Goal: Transaction & Acquisition: Purchase product/service

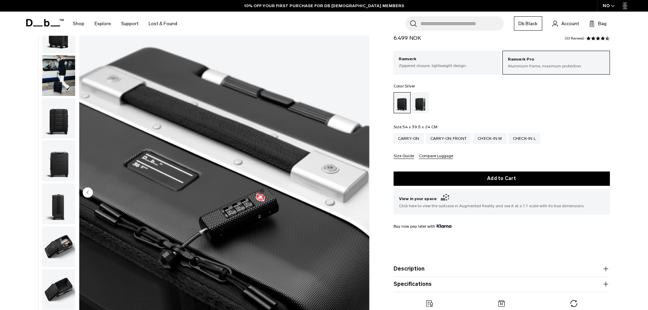
scroll to position [34, 0]
click at [423, 103] on div "Silver" at bounding box center [420, 102] width 17 height 21
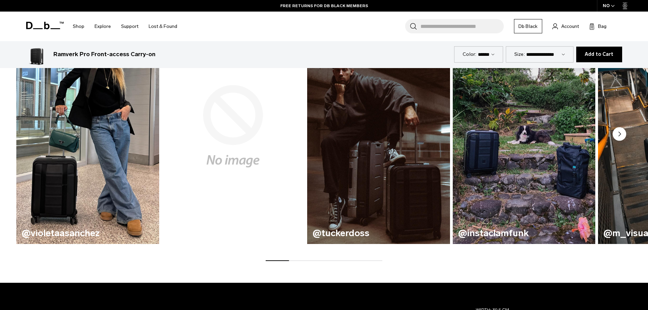
scroll to position [408, 0]
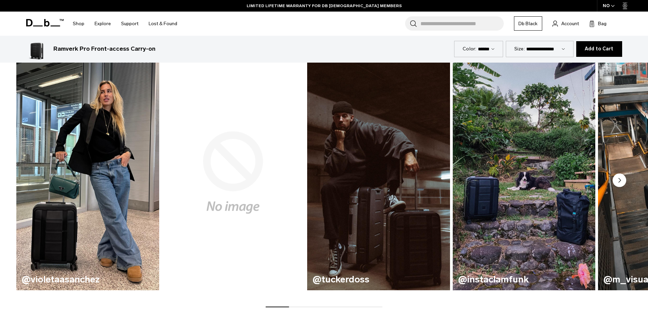
click at [617, 180] on circle "Next slide" at bounding box center [620, 181] width 14 height 14
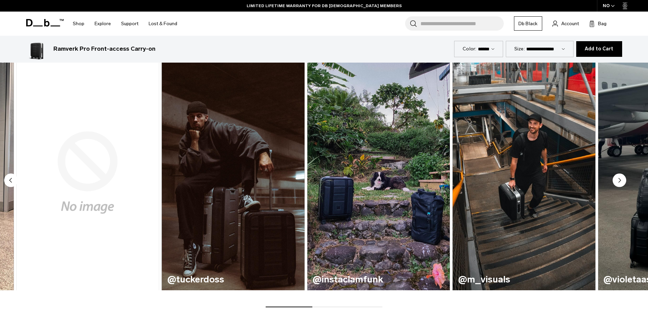
click at [617, 180] on circle "Next slide" at bounding box center [620, 181] width 14 height 14
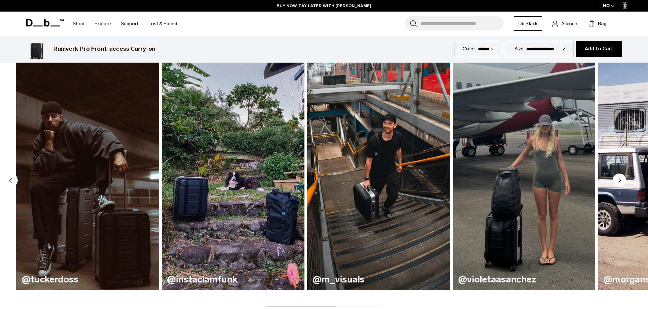
click at [617, 180] on circle "Next slide" at bounding box center [620, 181] width 14 height 14
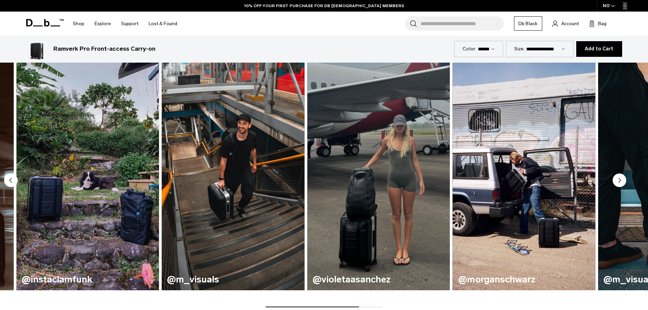
click at [617, 180] on circle "Next slide" at bounding box center [620, 181] width 14 height 14
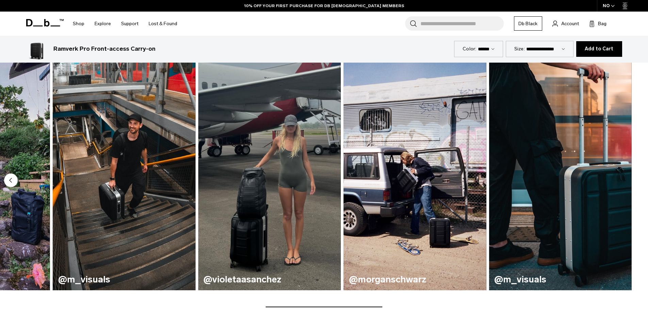
click at [617, 180] on img "8 / 8" at bounding box center [560, 173] width 143 height 236
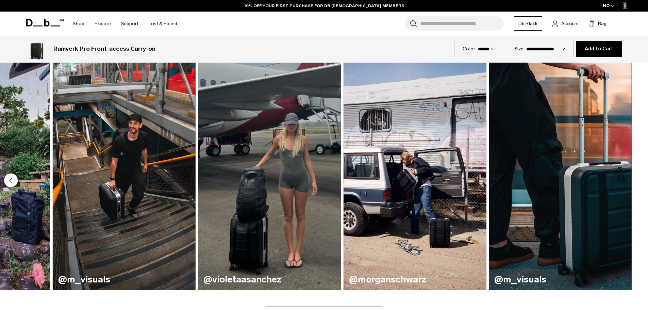
click at [243, 281] on h3 "@violetaasanchez" at bounding box center [270, 280] width 132 height 10
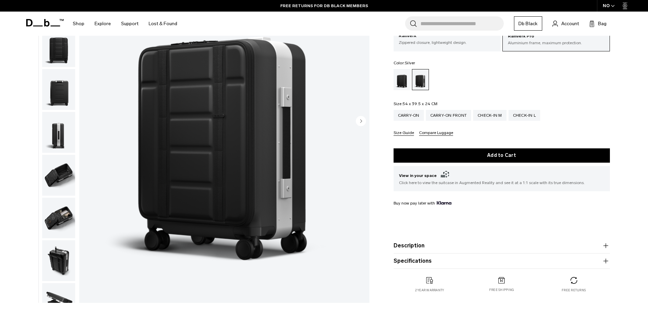
scroll to position [0, 0]
